Goal: Information Seeking & Learning: Learn about a topic

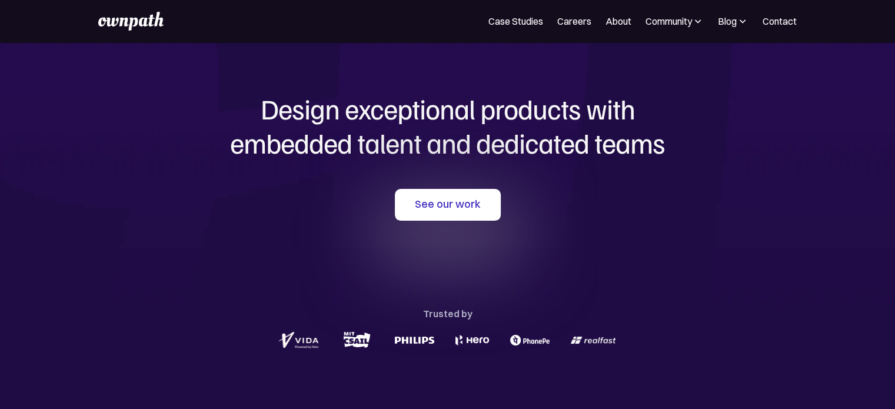
scroll to position [34, 0]
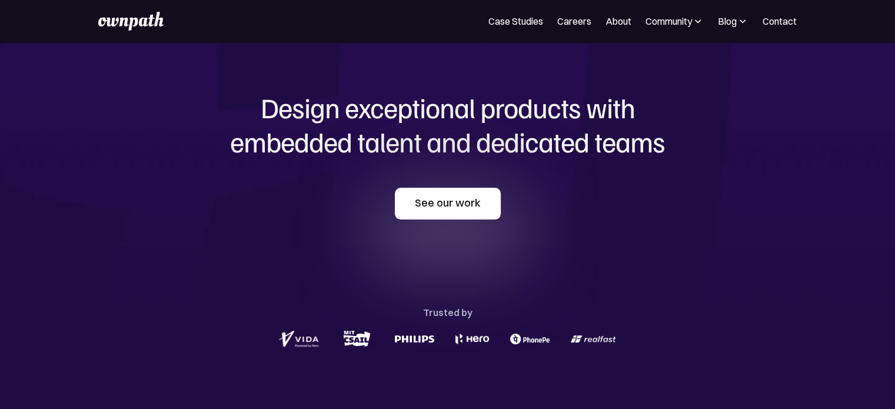
click at [446, 200] on link "See our work" at bounding box center [448, 204] width 106 height 32
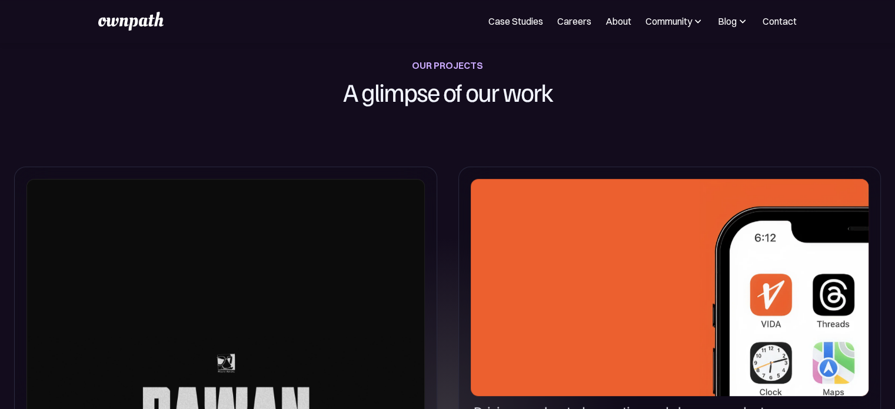
scroll to position [654, 0]
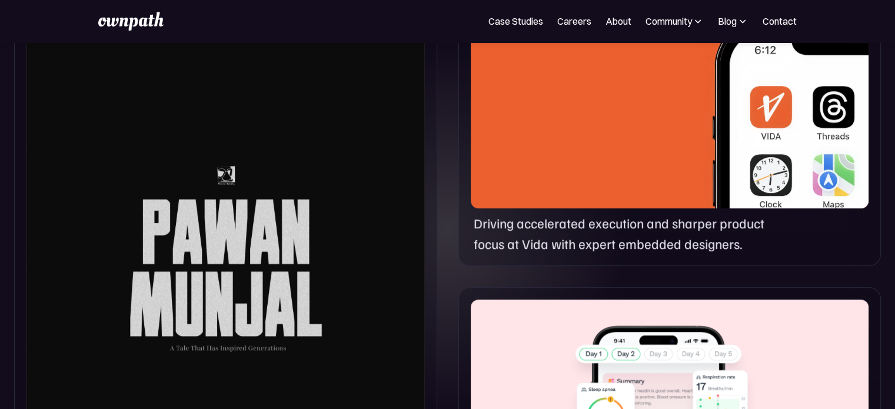
click at [335, 222] on div at bounding box center [225, 254] width 398 height 527
click at [556, 185] on div at bounding box center [670, 100] width 398 height 218
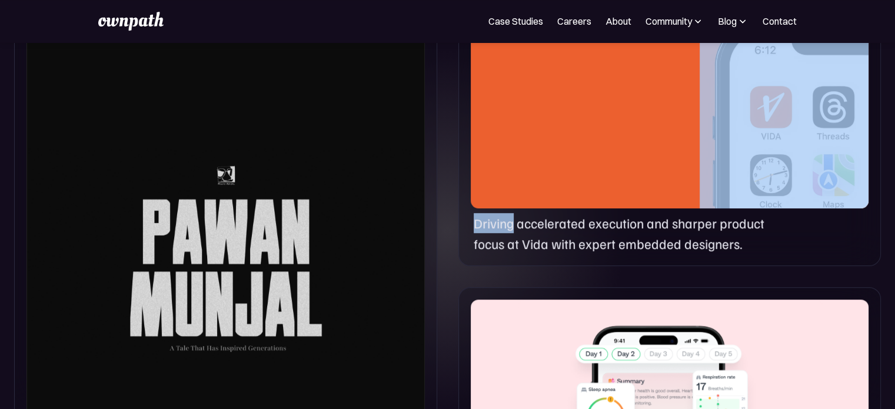
click at [556, 185] on div at bounding box center [670, 100] width 398 height 218
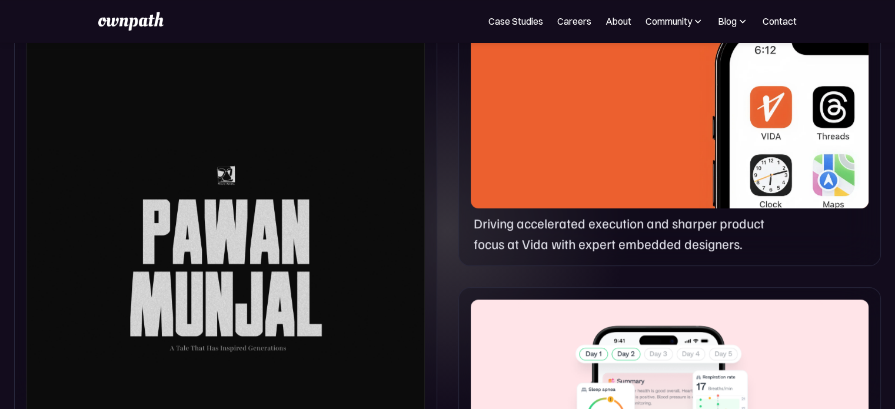
click at [551, 234] on p "Driving accelerated execution and sharper product focus at Vida with expert emb…" at bounding box center [628, 233] width 308 height 40
click at [753, 165] on img at bounding box center [784, 105] width 169 height 229
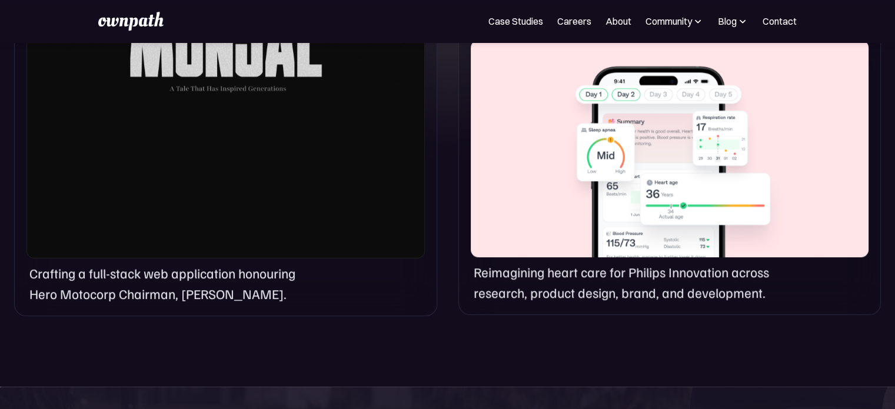
scroll to position [922, 0]
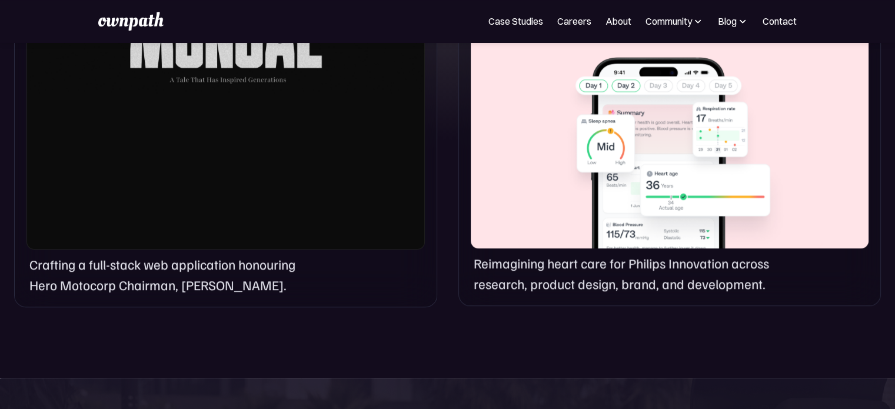
click at [571, 227] on div at bounding box center [670, 140] width 398 height 218
click at [507, 282] on p "Reimagining heart care for Philips Innovation across research, product design, …" at bounding box center [628, 273] width 308 height 40
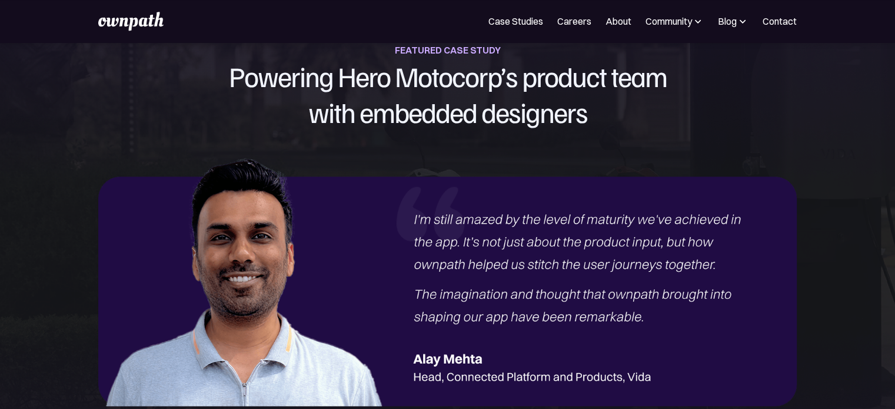
scroll to position [1318, 0]
click at [268, 260] on img at bounding box center [447, 278] width 698 height 254
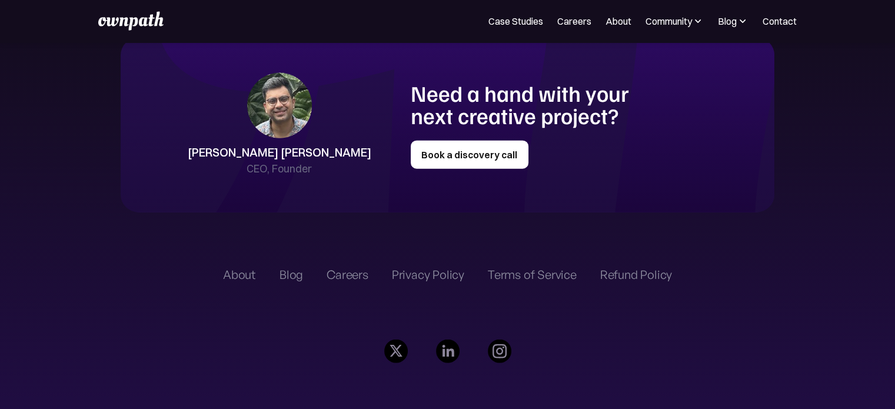
scroll to position [2804, 0]
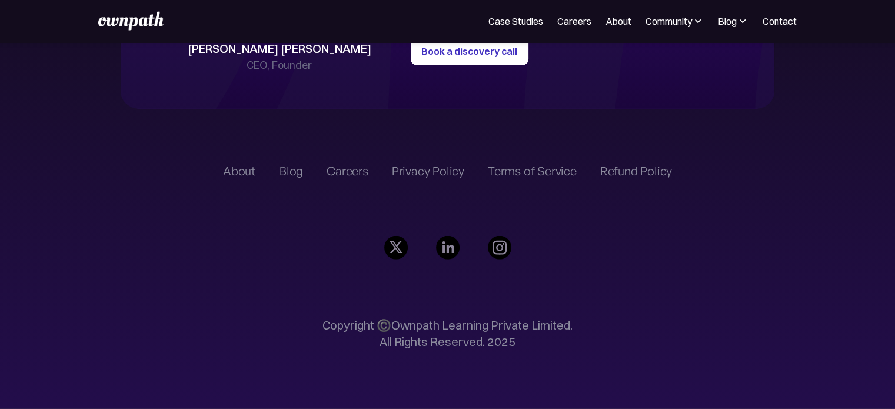
click at [298, 173] on div "Blog" at bounding box center [292, 171] width 24 height 14
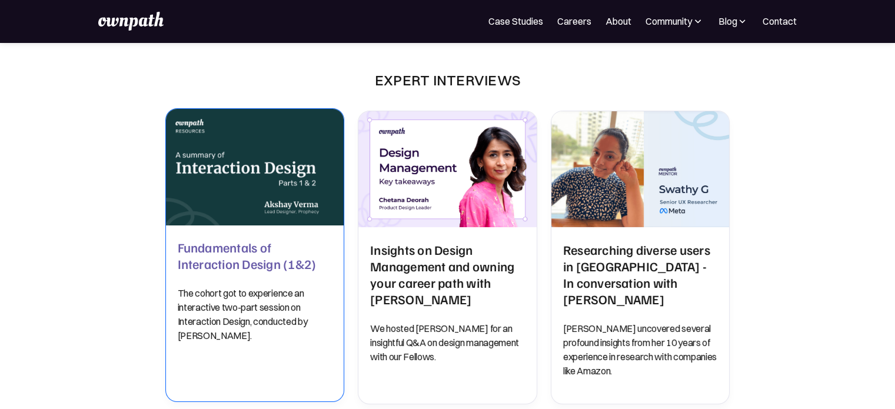
click at [290, 235] on div "Fundamentals of Interaction Design (1&2) The cohort got to experience an intera…" at bounding box center [255, 313] width 155 height 177
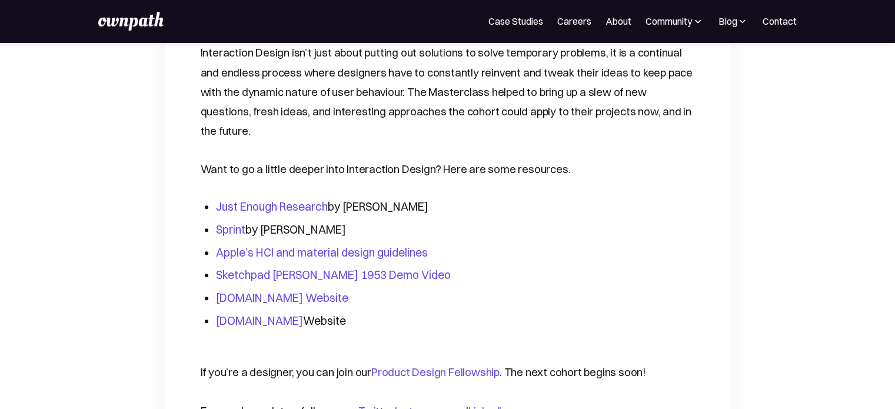
scroll to position [903, 0]
click at [290, 267] on link "Sketchpad Sutherland’s 1953 Demo Video" at bounding box center [333, 274] width 235 height 14
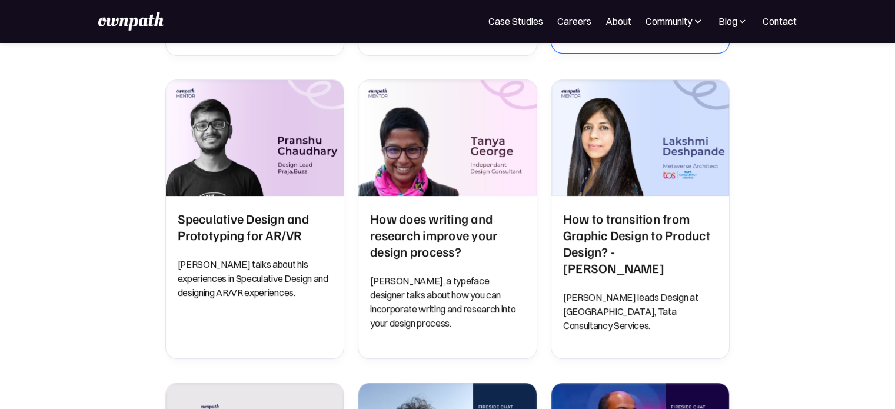
scroll to position [349, 0]
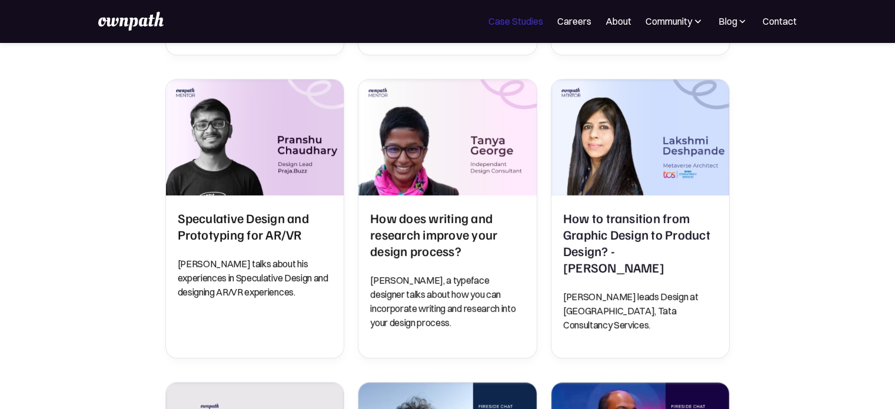
click at [505, 21] on link "Case Studies" at bounding box center [515, 21] width 55 height 14
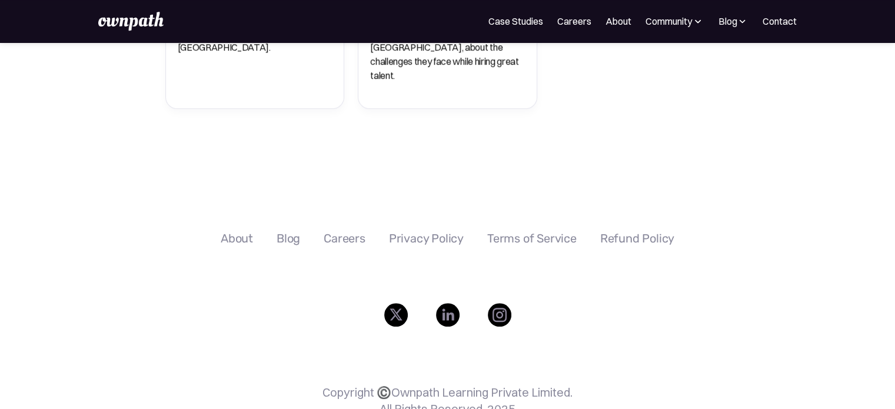
scroll to position [930, 0]
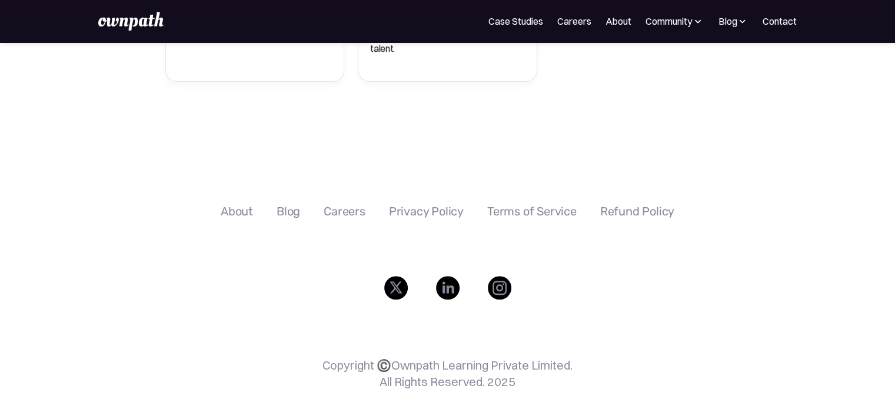
click at [337, 204] on div "Careers" at bounding box center [345, 211] width 42 height 14
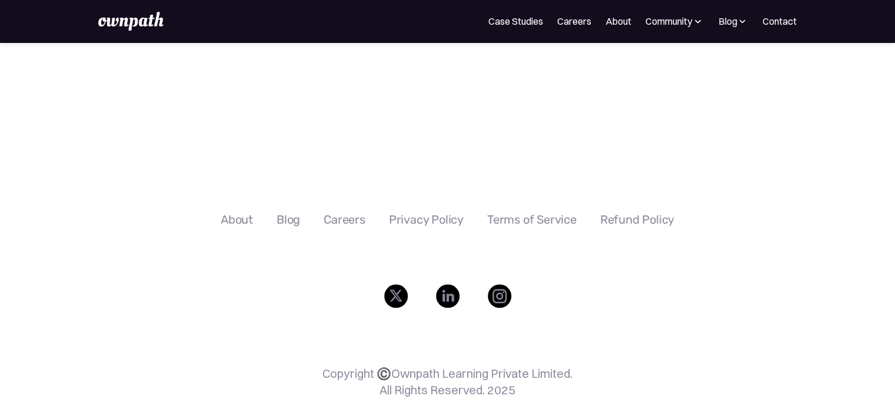
click at [447, 284] on img at bounding box center [448, 296] width 24 height 24
